Goal: Find specific page/section: Find specific page/section

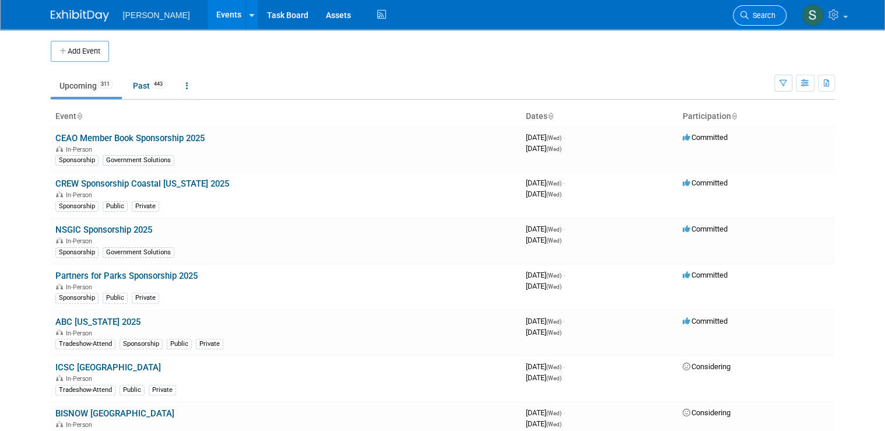
click at [772, 12] on span "Search" at bounding box center [761, 15] width 27 height 9
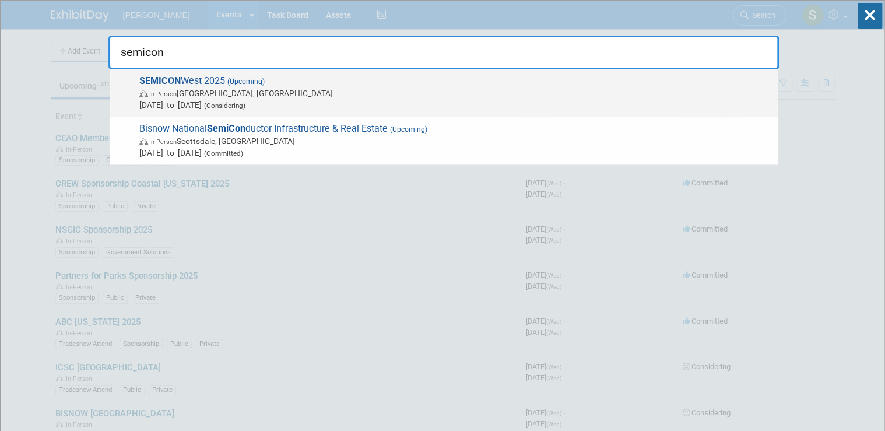
type input "semicon"
click at [167, 90] on span "In-Person" at bounding box center [162, 94] width 27 height 8
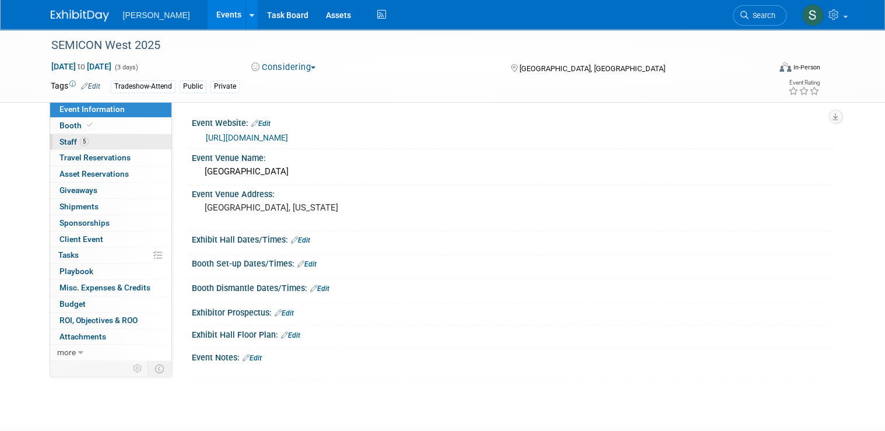
click at [65, 145] on span "Staff 5" at bounding box center [73, 141] width 29 height 9
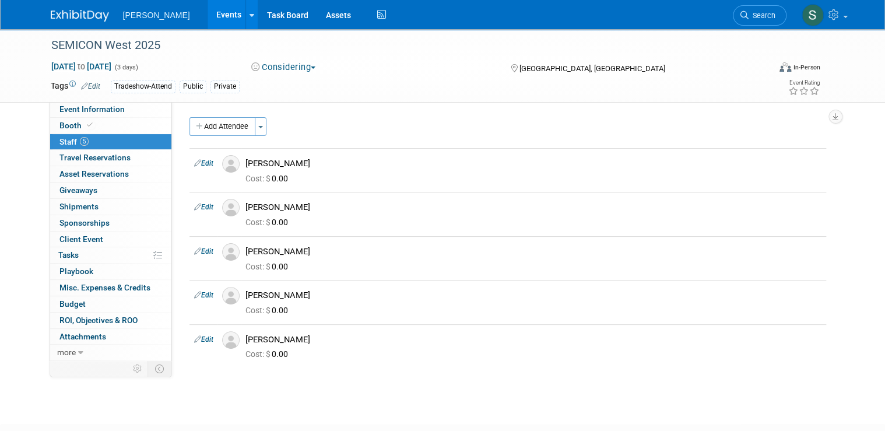
click at [499, 413] on body "Woolpert Events Add Event Bulk Upload Events Shareable Event Boards Recently Vi…" at bounding box center [442, 215] width 885 height 431
